Goal: Task Accomplishment & Management: Manage account settings

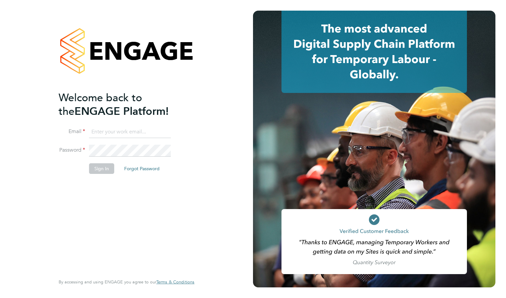
type input "nigeldotsummers@yahoo.co.uk"
click at [104, 169] on button "Sign In" at bounding box center [101, 168] width 25 height 11
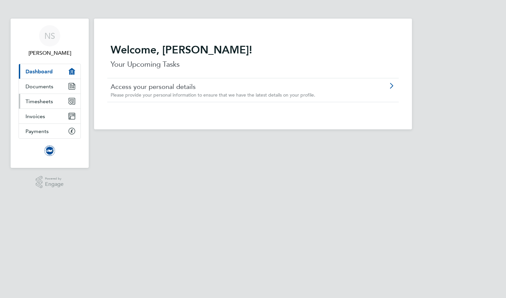
click at [48, 100] on span "Timesheets" at bounding box center [40, 101] width 28 height 6
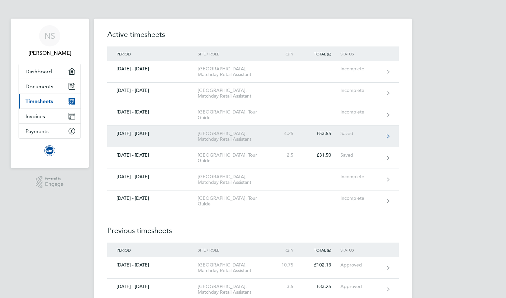
click at [228, 142] on div "[GEOGRAPHIC_DATA], Matchday Retail Assistant" at bounding box center [236, 136] width 76 height 11
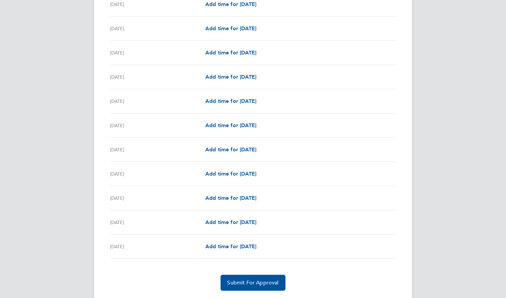
scroll to position [724, 0]
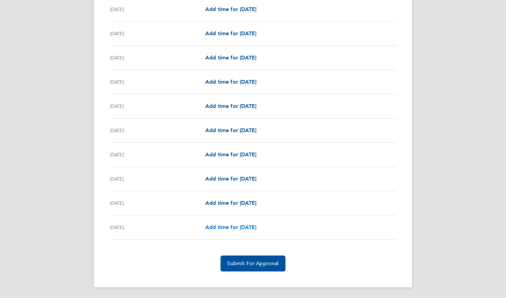
click at [247, 227] on span "Add time for [DATE]" at bounding box center [230, 227] width 51 height 6
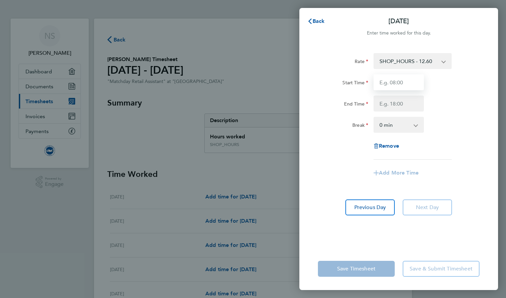
click at [389, 86] on input "Start Time" at bounding box center [399, 82] width 50 height 16
type input "10:30"
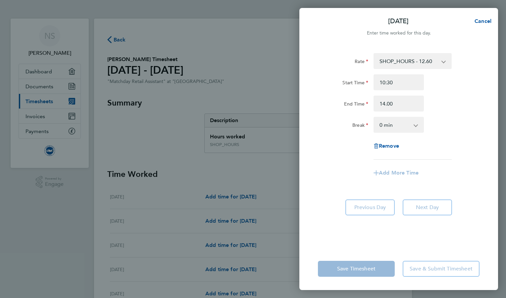
type input "14:00"
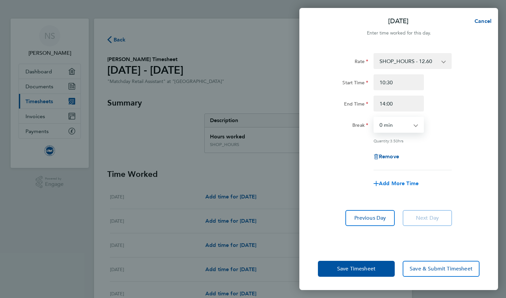
click at [399, 184] on span "Add More Time" at bounding box center [399, 183] width 40 height 6
select select "null"
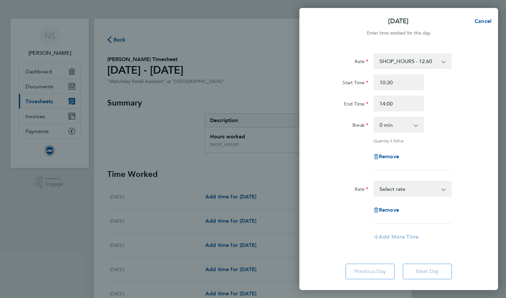
click at [401, 190] on select "SHOP_HOURS - 12.60 Select rate" at bounding box center [408, 188] width 69 height 15
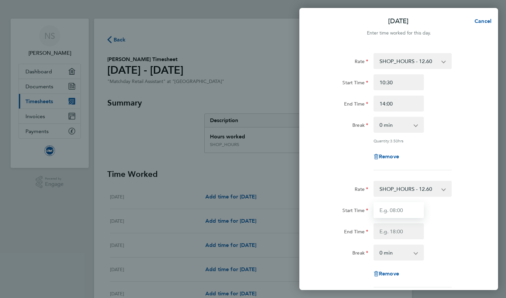
click at [394, 211] on input "Start Time" at bounding box center [399, 210] width 50 height 16
type input "17:00"
type input "18:00"
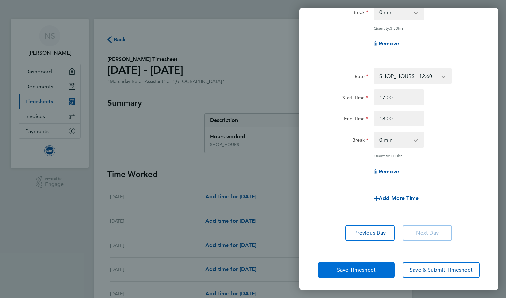
click at [376, 267] on button "Save Timesheet" at bounding box center [356, 270] width 77 height 16
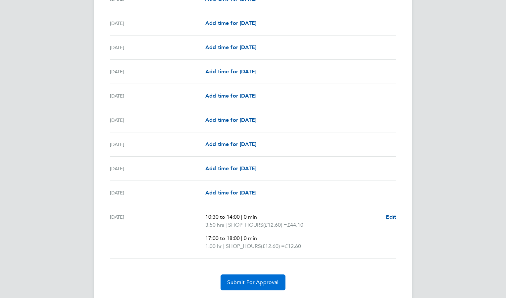
scroll to position [753, 0]
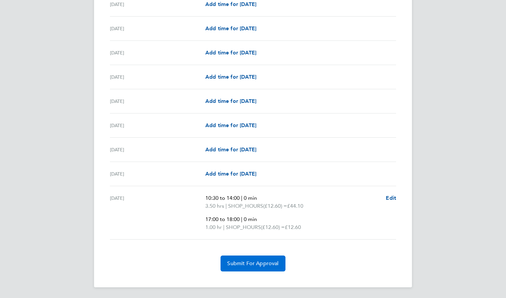
click at [269, 262] on span "Submit For Approval" at bounding box center [252, 263] width 51 height 7
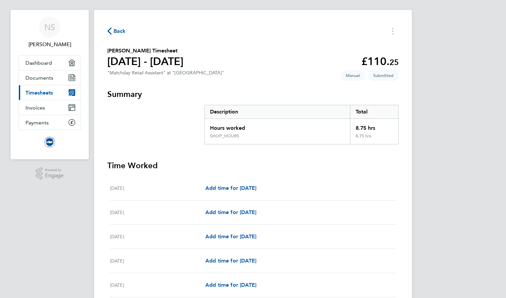
scroll to position [0, 0]
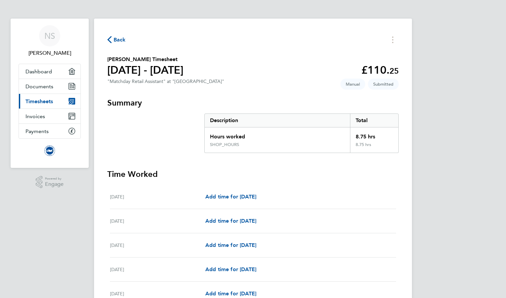
click at [49, 100] on span "Timesheets" at bounding box center [40, 101] width 28 height 6
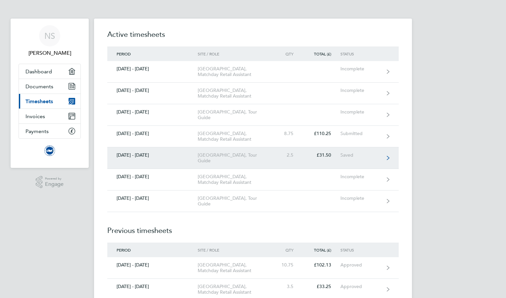
click at [215, 163] on div "[GEOGRAPHIC_DATA], Tour Guide" at bounding box center [236, 157] width 76 height 11
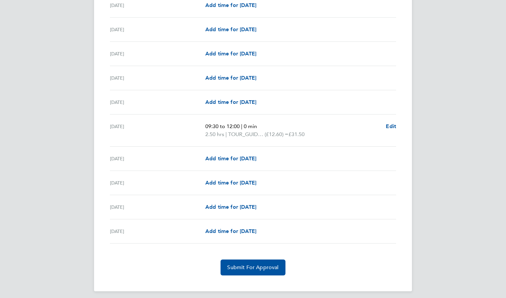
scroll to position [703, 0]
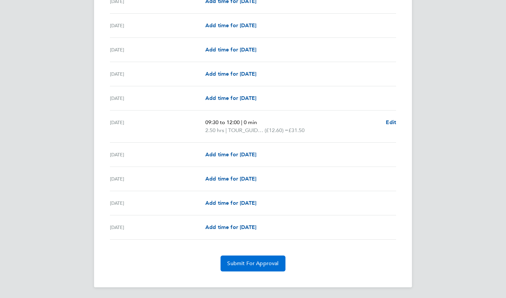
click at [264, 266] on span "Submit For Approval" at bounding box center [252, 263] width 51 height 7
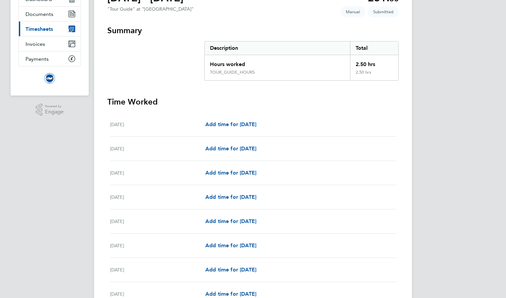
scroll to position [0, 0]
